Goal: Check status

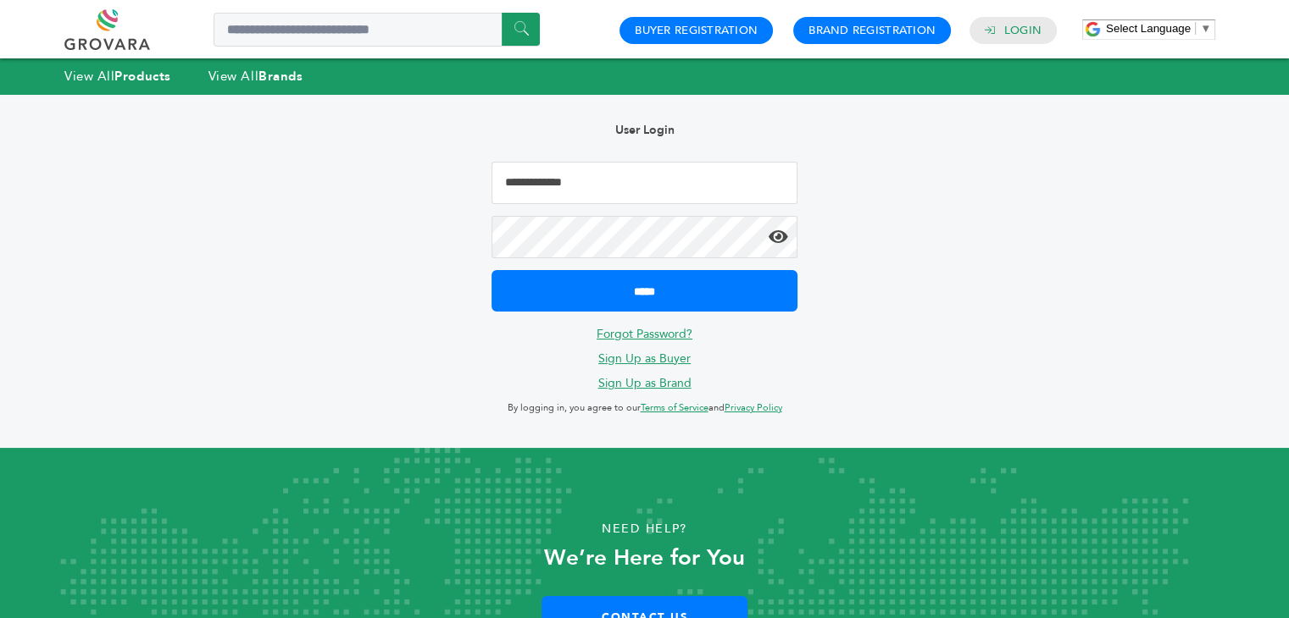
click at [578, 187] on input "Email Address" at bounding box center [643, 183] width 305 height 42
type input "**********"
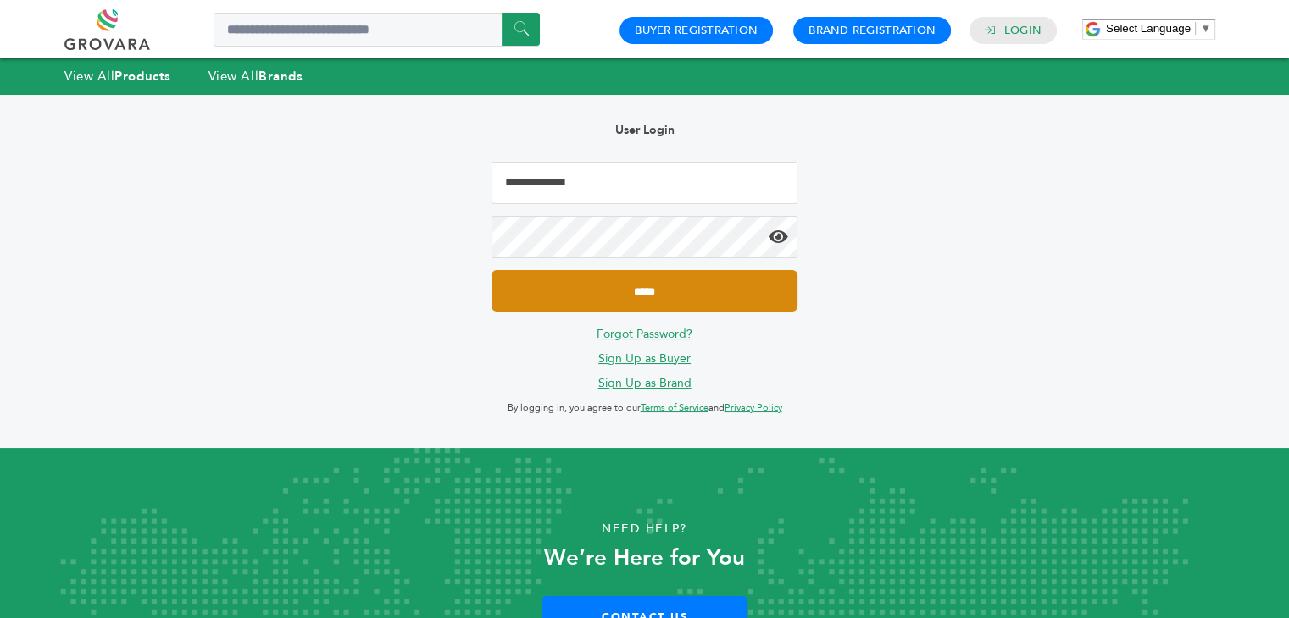
click at [672, 301] on input "*****" at bounding box center [643, 291] width 305 height 42
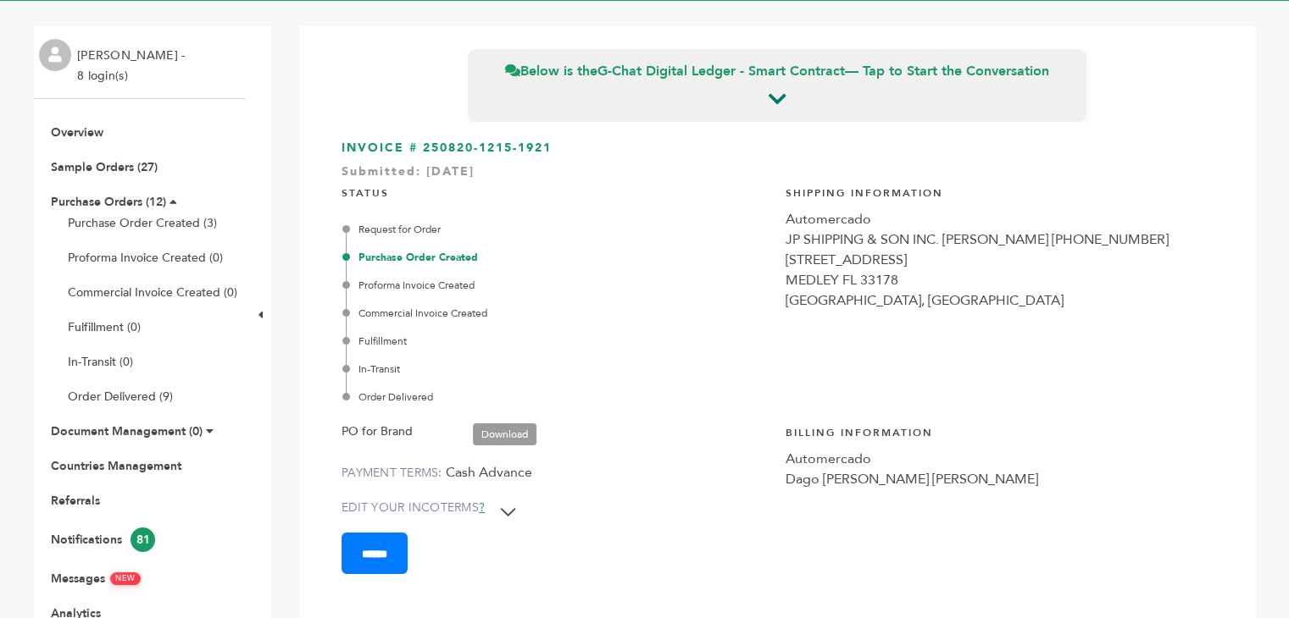
scroll to position [85, 0]
